Goal: Task Accomplishment & Management: Use online tool/utility

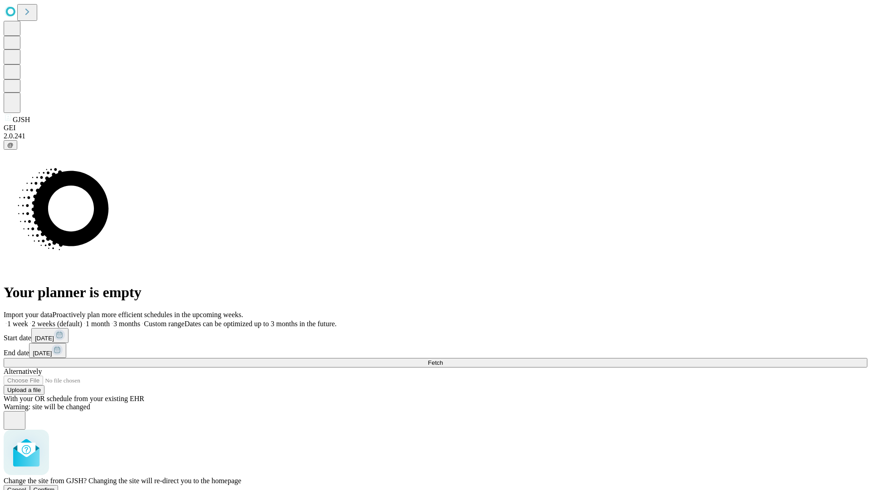
click at [55, 487] on span "Confirm" at bounding box center [44, 490] width 21 height 7
click at [82, 320] on label "2 weeks (default)" at bounding box center [55, 324] width 54 height 8
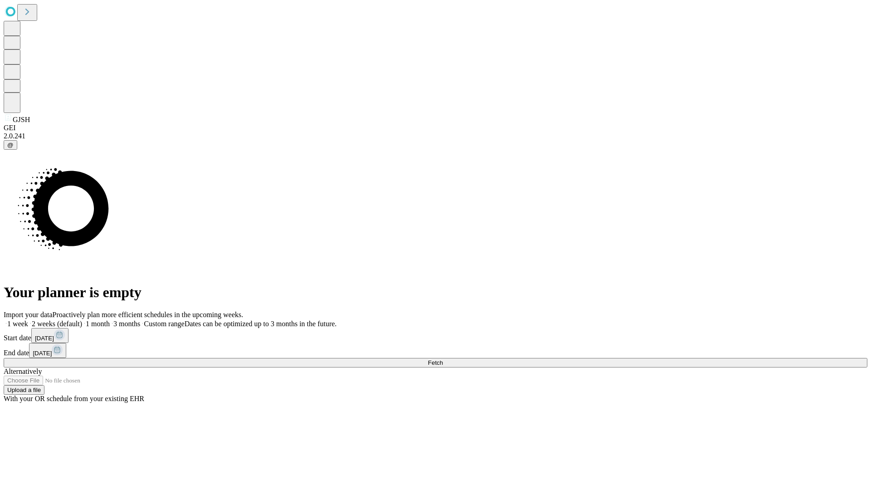
click at [443, 359] on span "Fetch" at bounding box center [435, 362] width 15 height 7
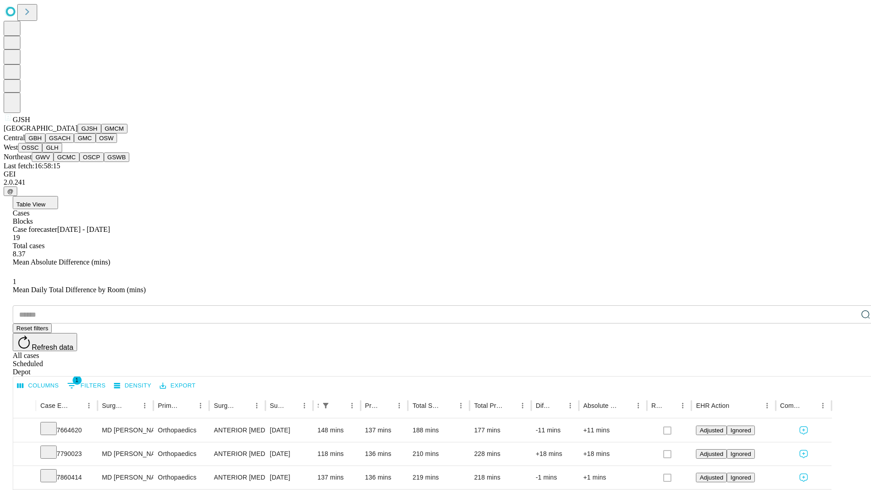
click at [101, 133] on button "GMCM" at bounding box center [114, 129] width 26 height 10
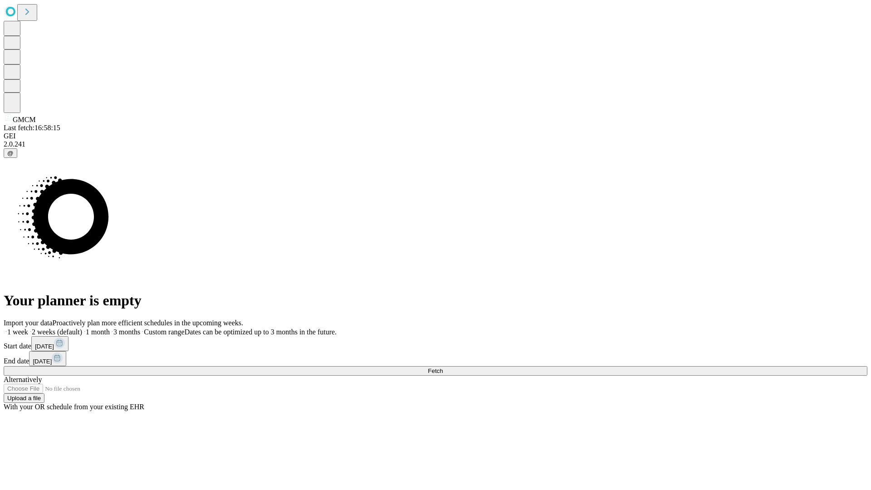
click at [82, 328] on label "2 weeks (default)" at bounding box center [55, 332] width 54 height 8
click at [443, 368] on span "Fetch" at bounding box center [435, 371] width 15 height 7
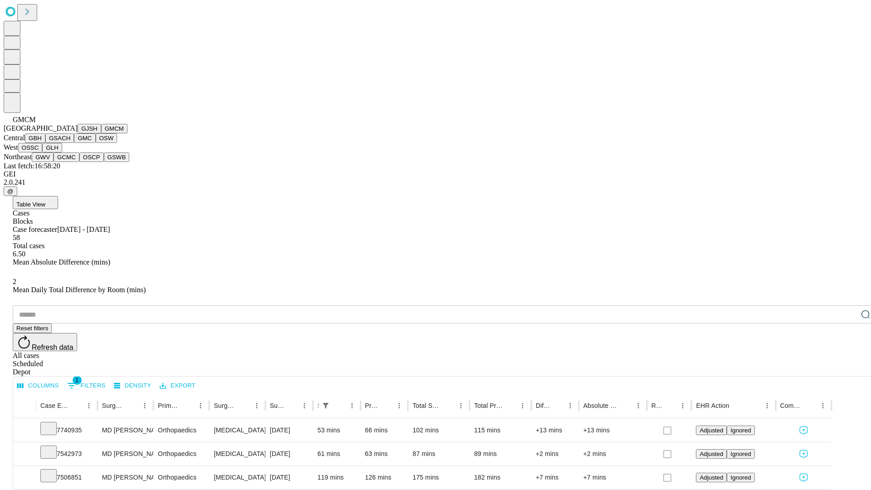
click at [45, 143] on button "GBH" at bounding box center [35, 138] width 20 height 10
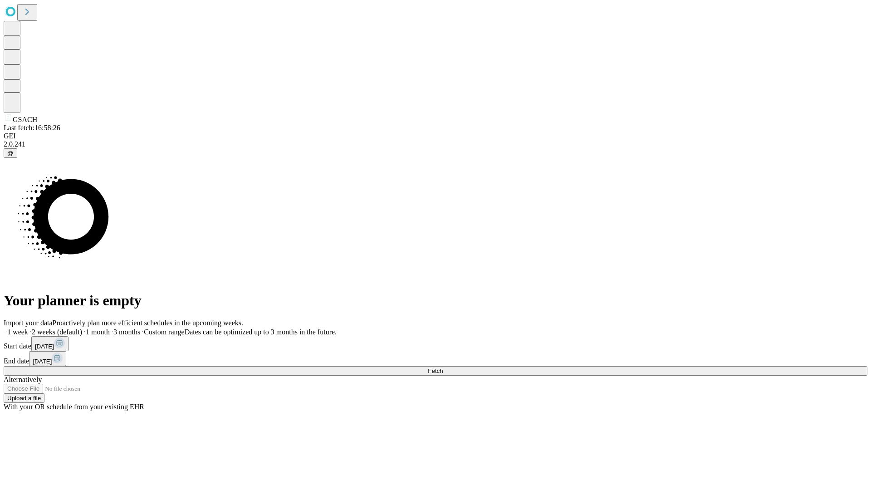
click at [82, 328] on label "2 weeks (default)" at bounding box center [55, 332] width 54 height 8
click at [443, 368] on span "Fetch" at bounding box center [435, 371] width 15 height 7
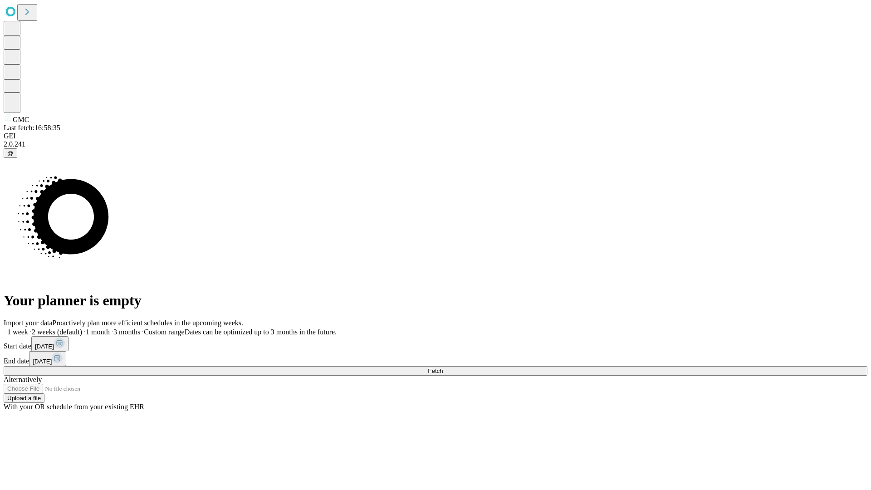
click at [82, 328] on label "2 weeks (default)" at bounding box center [55, 332] width 54 height 8
click at [443, 368] on span "Fetch" at bounding box center [435, 371] width 15 height 7
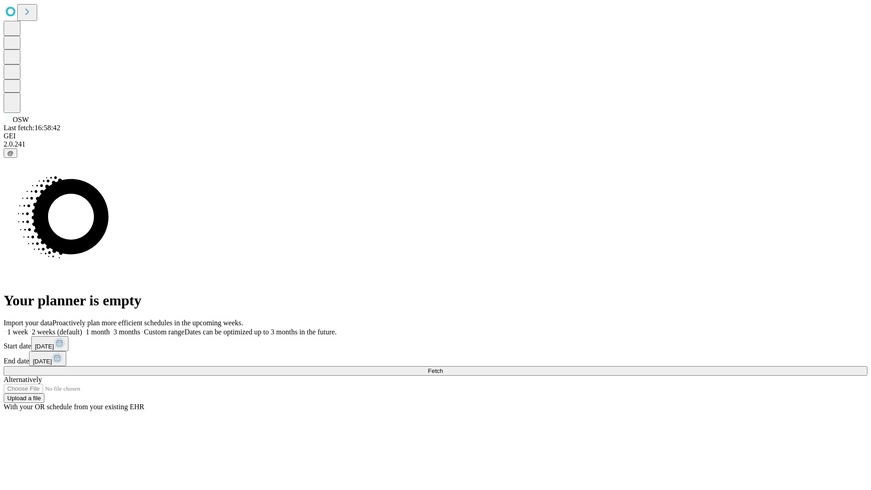
click at [82, 328] on label "2 weeks (default)" at bounding box center [55, 332] width 54 height 8
click at [443, 368] on span "Fetch" at bounding box center [435, 371] width 15 height 7
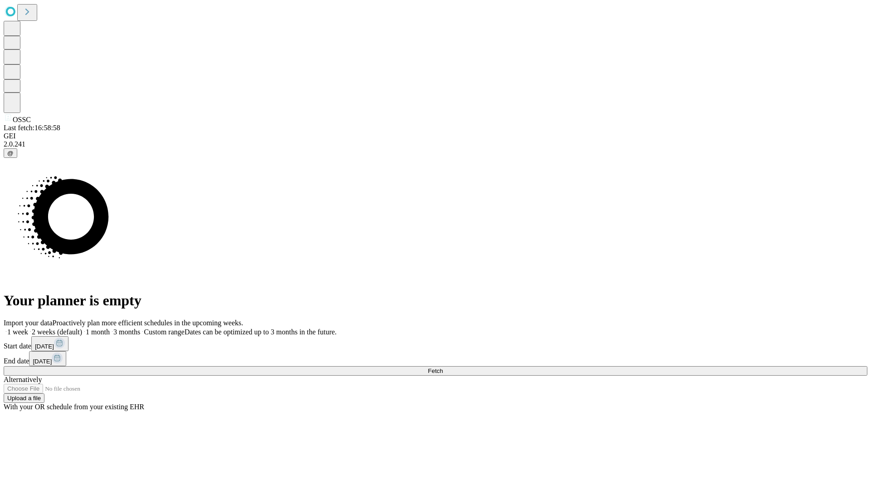
click at [82, 328] on label "2 weeks (default)" at bounding box center [55, 332] width 54 height 8
click at [443, 368] on span "Fetch" at bounding box center [435, 371] width 15 height 7
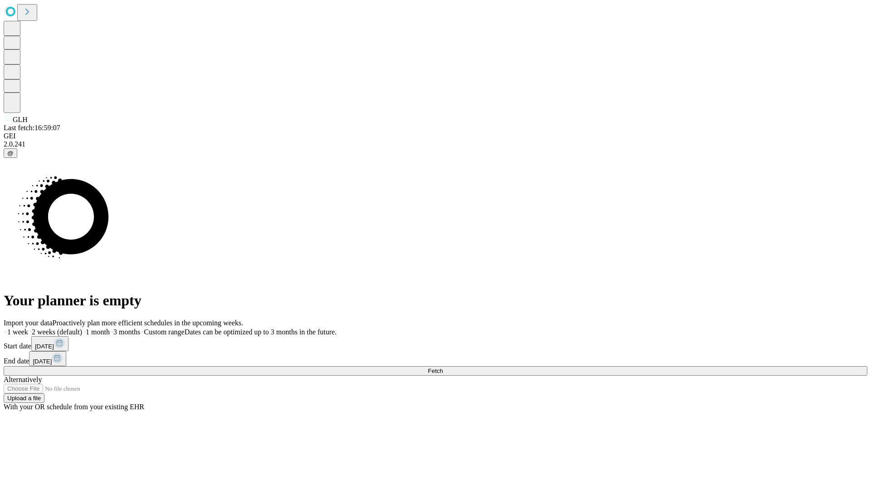
click at [443, 368] on span "Fetch" at bounding box center [435, 371] width 15 height 7
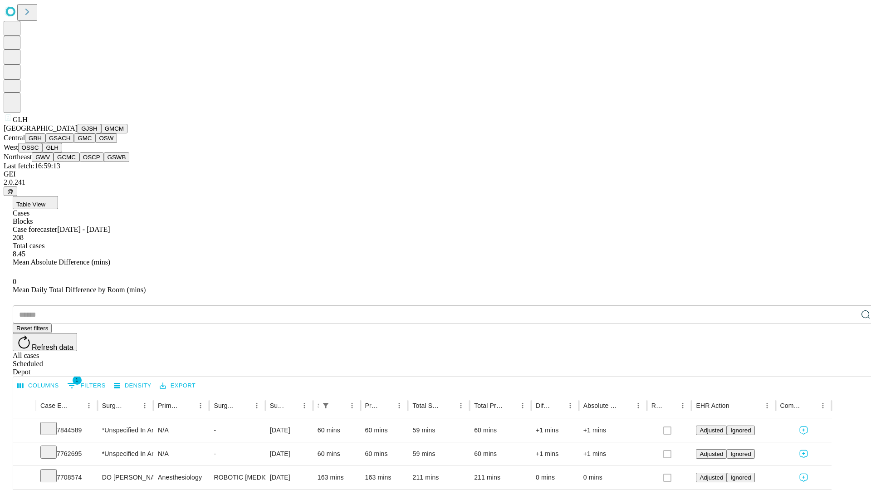
click at [54, 162] on button "GWV" at bounding box center [43, 157] width 22 height 10
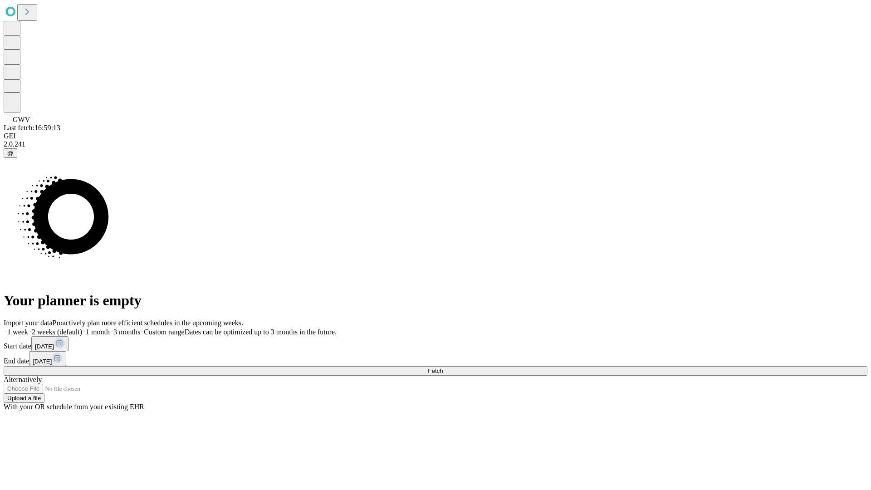
click at [82, 328] on label "2 weeks (default)" at bounding box center [55, 332] width 54 height 8
click at [443, 368] on span "Fetch" at bounding box center [435, 371] width 15 height 7
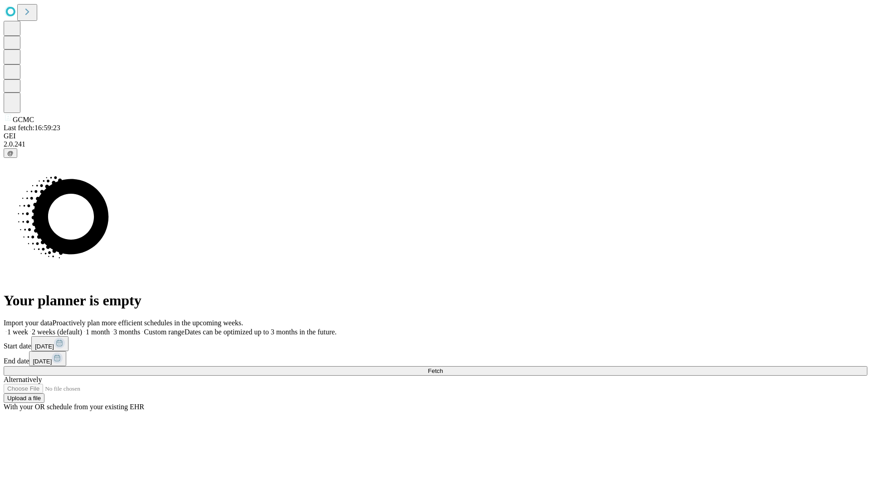
click at [82, 328] on label "2 weeks (default)" at bounding box center [55, 332] width 54 height 8
click at [443, 368] on span "Fetch" at bounding box center [435, 371] width 15 height 7
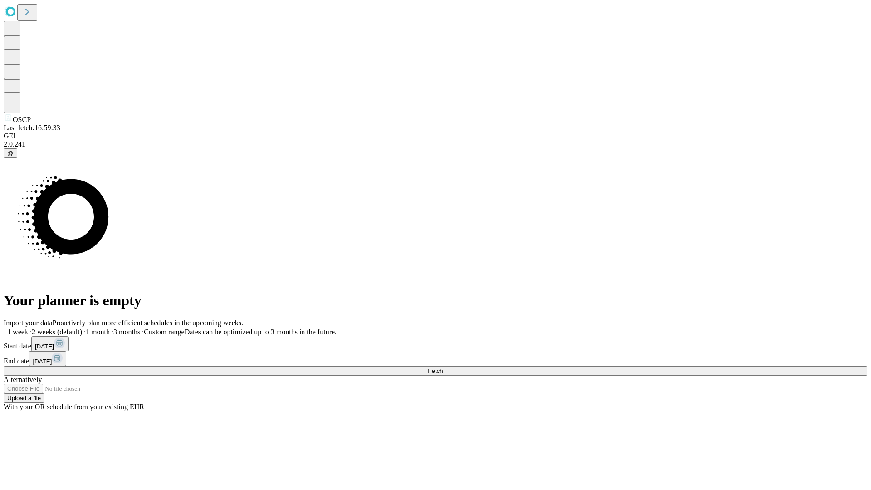
click at [82, 328] on label "2 weeks (default)" at bounding box center [55, 332] width 54 height 8
click at [443, 368] on span "Fetch" at bounding box center [435, 371] width 15 height 7
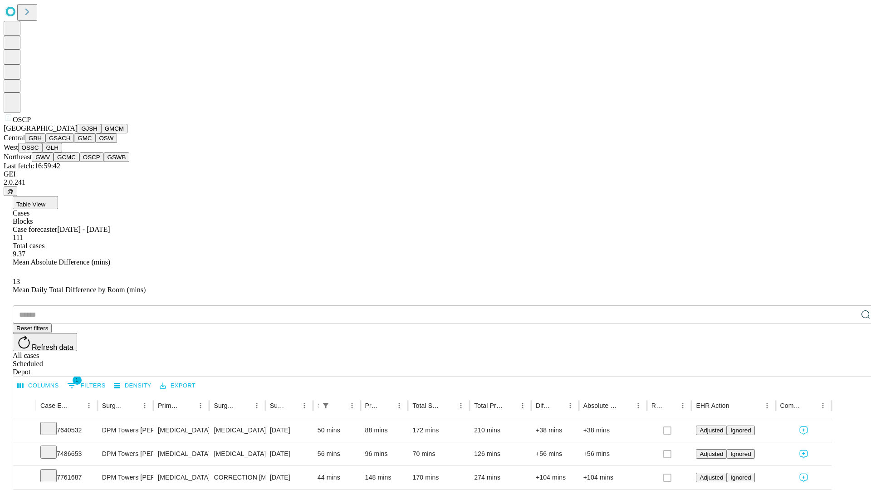
click at [104, 162] on button "GSWB" at bounding box center [117, 157] width 26 height 10
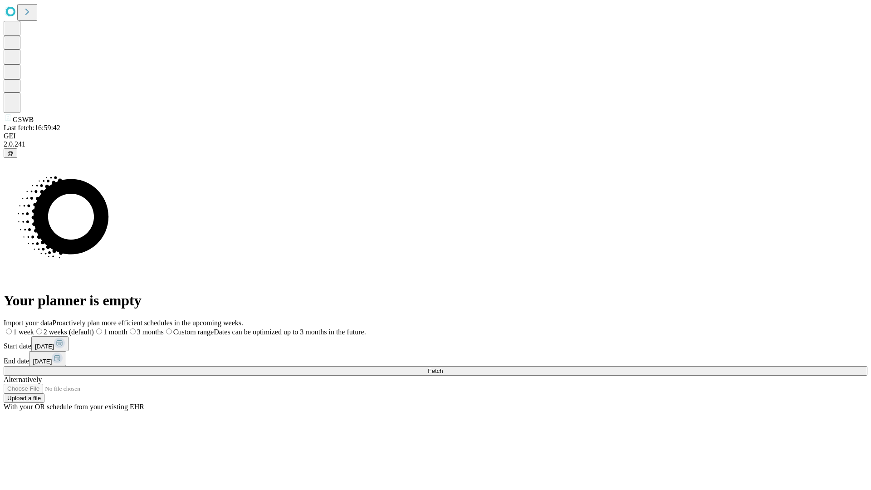
click at [443, 368] on span "Fetch" at bounding box center [435, 371] width 15 height 7
